Goal: Task Accomplishment & Management: Complete application form

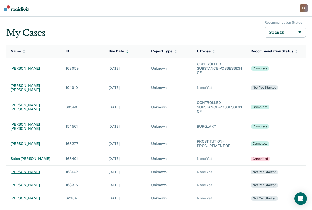
click at [26, 170] on div "[PERSON_NAME]" at bounding box center [34, 172] width 47 height 4
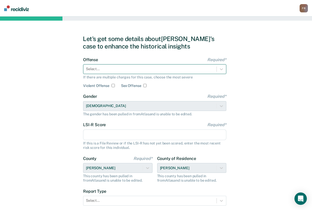
click at [126, 68] on div at bounding box center [150, 68] width 128 height 5
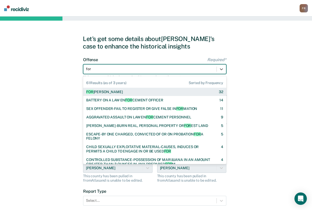
type input "forg"
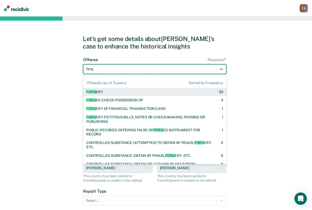
click at [106, 91] on div "FORG ERY 32" at bounding box center [154, 92] width 137 height 4
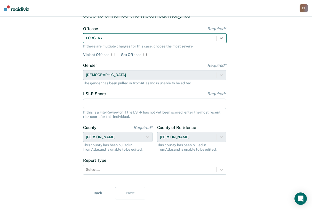
scroll to position [39, 0]
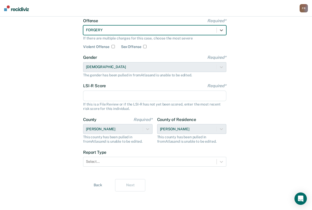
click at [109, 93] on input "LSI-R Score Required*" at bounding box center [154, 96] width 143 height 11
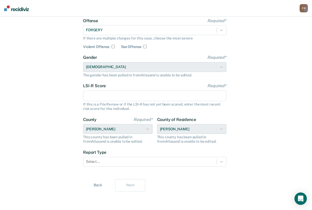
click at [121, 93] on input "LSI-R Score Required*" at bounding box center [154, 96] width 143 height 11
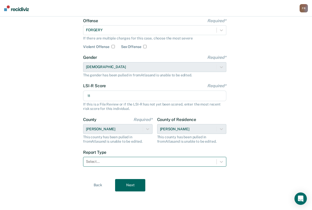
type input "11"
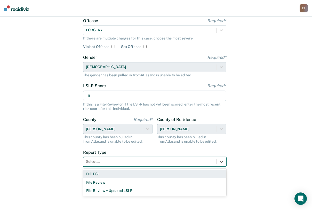
click at [135, 164] on div at bounding box center [150, 161] width 128 height 5
click at [118, 173] on div "Full PSI" at bounding box center [154, 174] width 143 height 9
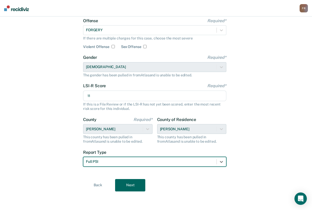
click at [129, 188] on button "Next" at bounding box center [130, 185] width 30 height 12
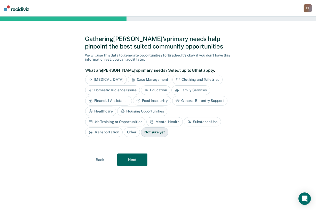
click at [147, 119] on div "Mental Health" at bounding box center [165, 122] width 36 height 10
click at [129, 157] on button "Next" at bounding box center [132, 160] width 30 height 12
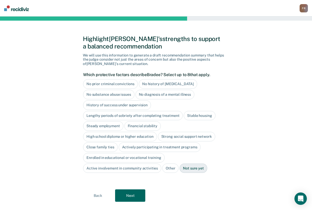
click at [146, 86] on div "No history of violent behavior" at bounding box center [168, 84] width 58 height 10
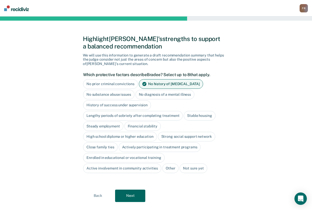
click at [112, 94] on div "No substance abuse issues" at bounding box center [108, 95] width 51 height 10
click at [191, 115] on div "Stable housing" at bounding box center [200, 116] width 32 height 10
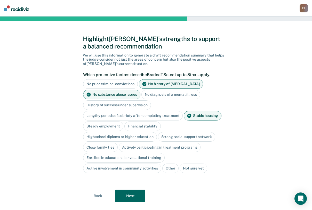
click at [114, 139] on div "High school diploma or higher education" at bounding box center [120, 137] width 74 height 10
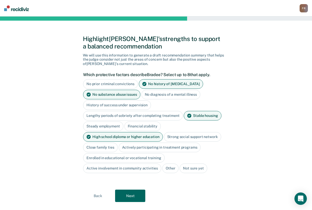
click at [105, 148] on div "Close family ties" at bounding box center [100, 148] width 35 height 10
click at [175, 135] on div "Strong social support network" at bounding box center [192, 137] width 57 height 10
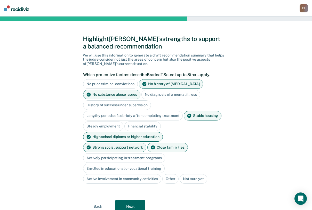
click at [124, 164] on div "Enrolled in educational or vocational training" at bounding box center [124, 169] width 82 height 10
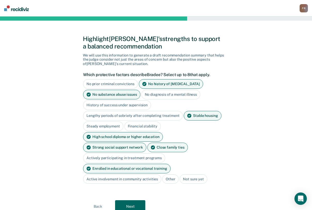
click at [130, 201] on button "Next" at bounding box center [130, 207] width 30 height 12
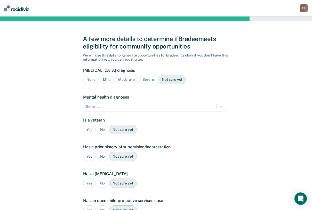
click at [90, 81] on div "None" at bounding box center [91, 80] width 16 height 10
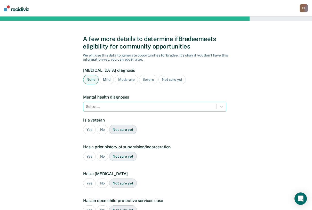
click at [105, 105] on div at bounding box center [150, 106] width 128 height 5
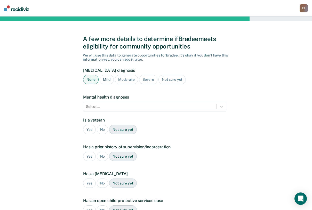
click at [151, 89] on div "Substance use disorder diagnosis None Mild Moderate Severe Not sure yet" at bounding box center [154, 78] width 143 height 21
click at [28, 71] on div "A few more details to determine if Bradee meets eligibility for community oppor…" at bounding box center [156, 153] width 312 height 273
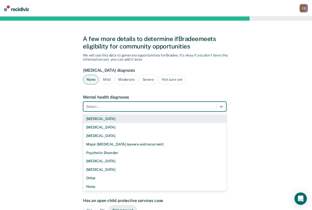
click at [106, 107] on div at bounding box center [150, 106] width 128 height 5
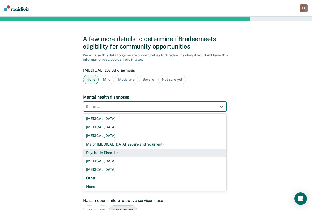
scroll to position [1, 0]
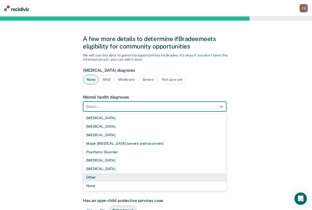
click at [99, 179] on div "Other" at bounding box center [154, 177] width 143 height 9
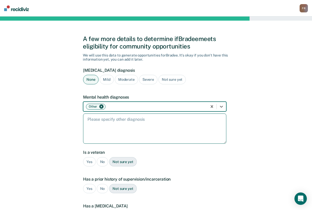
click at [117, 121] on textarea at bounding box center [154, 129] width 143 height 30
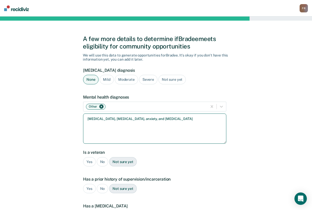
type textarea "ADHD, PTSD, anxiety, and depression"
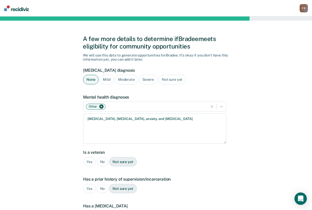
click at [103, 159] on div "No" at bounding box center [103, 162] width 12 height 10
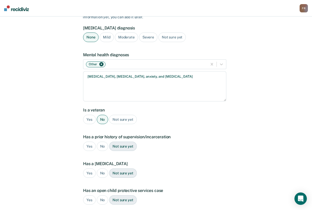
scroll to position [52, 0]
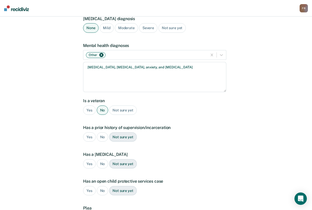
click at [89, 139] on div "Yes" at bounding box center [89, 138] width 13 height 10
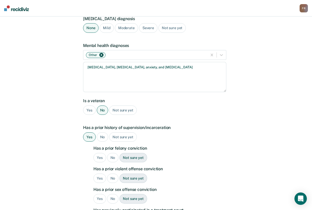
click at [114, 159] on div "No" at bounding box center [113, 158] width 12 height 10
click at [49, 64] on div "A few more details to determine if Bradee meets eligibility for community oppor…" at bounding box center [156, 159] width 312 height 388
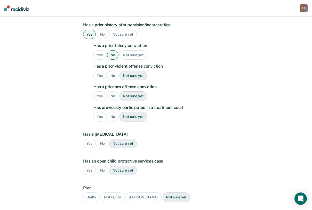
scroll to position [155, 0]
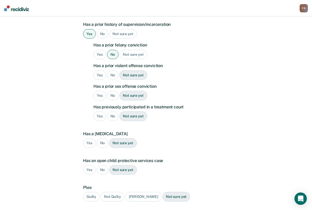
click at [110, 74] on div "No" at bounding box center [113, 76] width 12 height 10
click at [110, 95] on div "No" at bounding box center [113, 96] width 12 height 10
click at [114, 117] on div "No" at bounding box center [113, 117] width 12 height 10
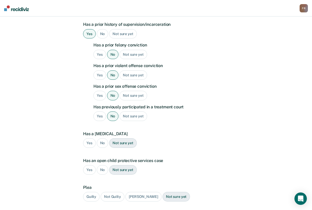
click at [100, 143] on div "No" at bounding box center [103, 144] width 12 height 10
click at [100, 172] on div "No" at bounding box center [103, 170] width 12 height 10
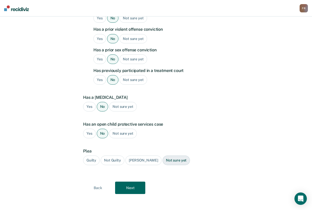
scroll to position [194, 0]
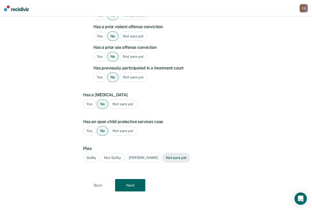
click at [93, 161] on div "Guilty" at bounding box center [91, 158] width 17 height 10
click at [121, 181] on button "Next" at bounding box center [130, 185] width 30 height 12
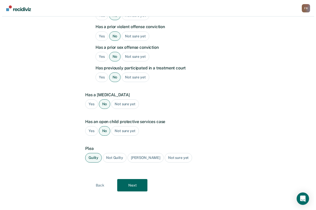
scroll to position [0, 0]
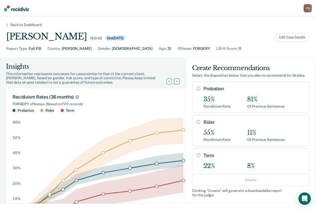
click at [197, 89] on input "Probation" at bounding box center [199, 89] width 4 height 4
radio input "true"
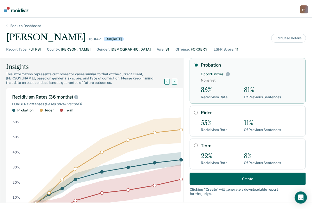
scroll to position [52, 0]
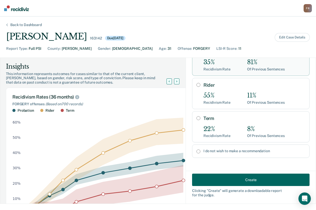
click at [241, 177] on button "Create" at bounding box center [251, 180] width 118 height 12
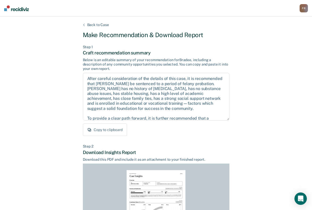
scroll to position [28, 0]
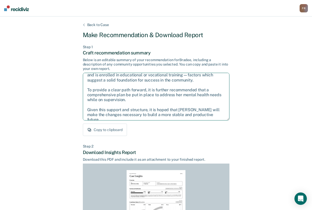
drag, startPoint x: 146, startPoint y: 101, endPoint x: 85, endPoint y: 90, distance: 61.9
click at [85, 90] on textarea "After careful consideration of the details of this case, it is recommended that…" at bounding box center [156, 97] width 147 height 48
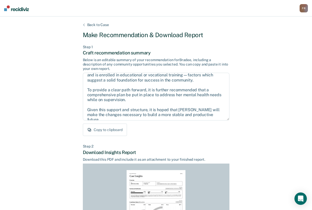
click at [20, 104] on div "Back to Case Make Recommendation & Download Report Step 1 Craft recommendation …" at bounding box center [156, 156] width 312 height 278
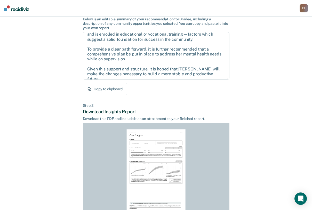
scroll to position [84, 0]
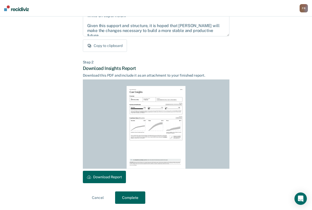
click at [118, 171] on div "Report Attachment September 09, 2025 Case Insights Overview Name Bradee Lynn Dy…" at bounding box center [156, 127] width 147 height 89
click at [117, 174] on button "Download Report" at bounding box center [104, 177] width 43 height 12
click at [132, 199] on button "Complete" at bounding box center [130, 198] width 30 height 12
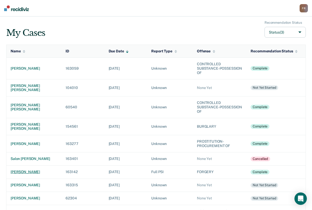
click at [19, 170] on div "[PERSON_NAME]" at bounding box center [34, 172] width 47 height 4
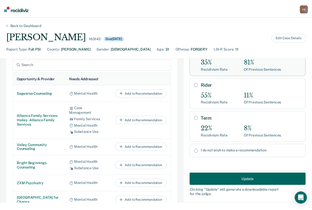
scroll to position [258, 0]
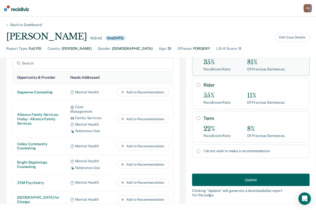
click at [242, 180] on button "Update" at bounding box center [251, 180] width 118 height 12
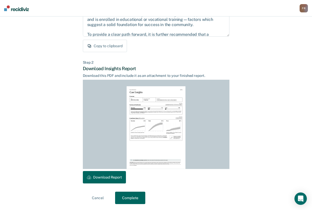
scroll to position [84, 0]
click at [107, 179] on button "Download Report" at bounding box center [104, 177] width 43 height 12
click at [128, 198] on button "Complete" at bounding box center [130, 198] width 30 height 12
